Goal: Navigation & Orientation: Find specific page/section

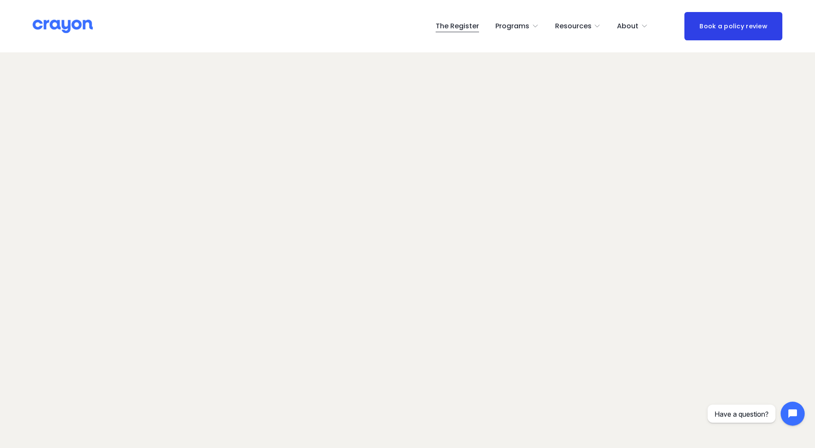
click at [451, 24] on link "The Register" at bounding box center [457, 26] width 43 height 14
click at [0, 0] on span "Parent Hub" at bounding box center [0, 0] width 0 height 0
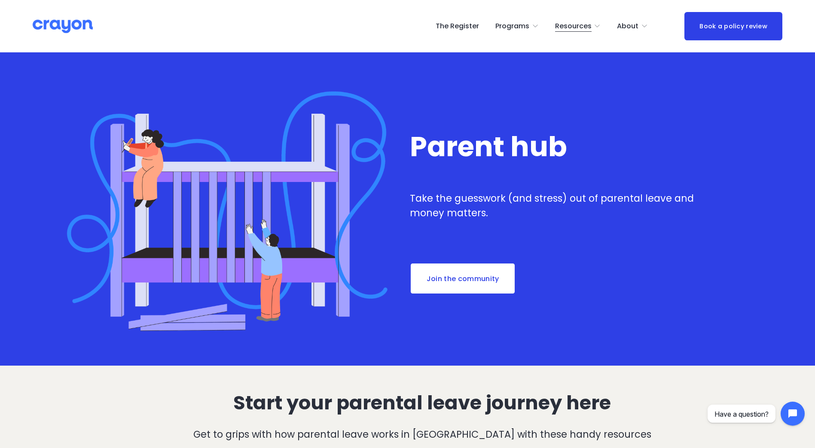
click at [464, 27] on link "The Register" at bounding box center [457, 26] width 43 height 14
